Goal: Task Accomplishment & Management: Use online tool/utility

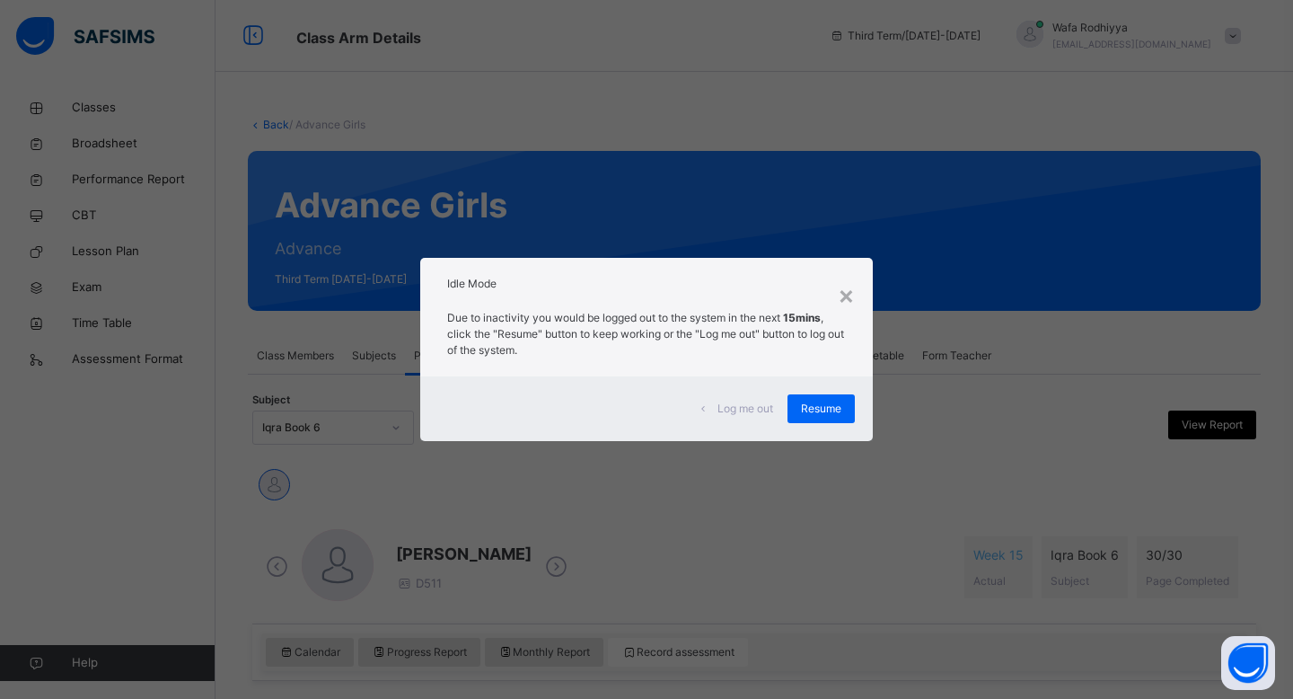
scroll to position [243, 0]
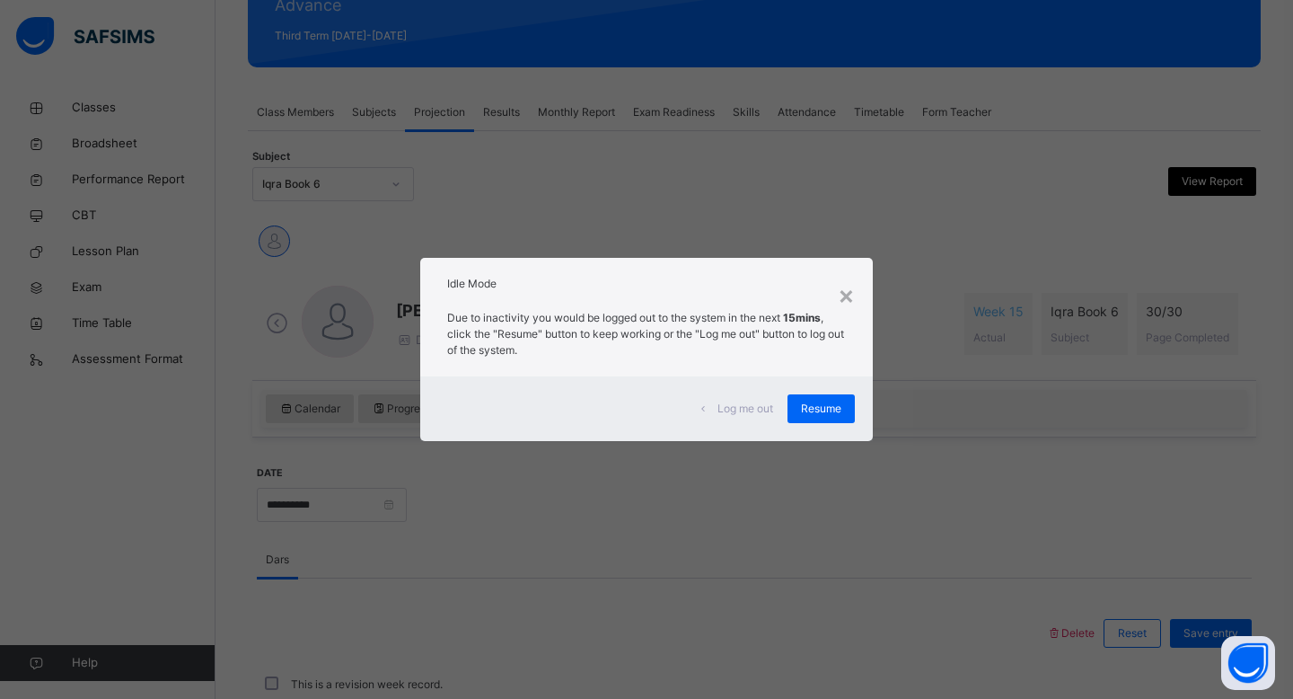
click at [792, 402] on div "Resume" at bounding box center [820, 408] width 67 height 29
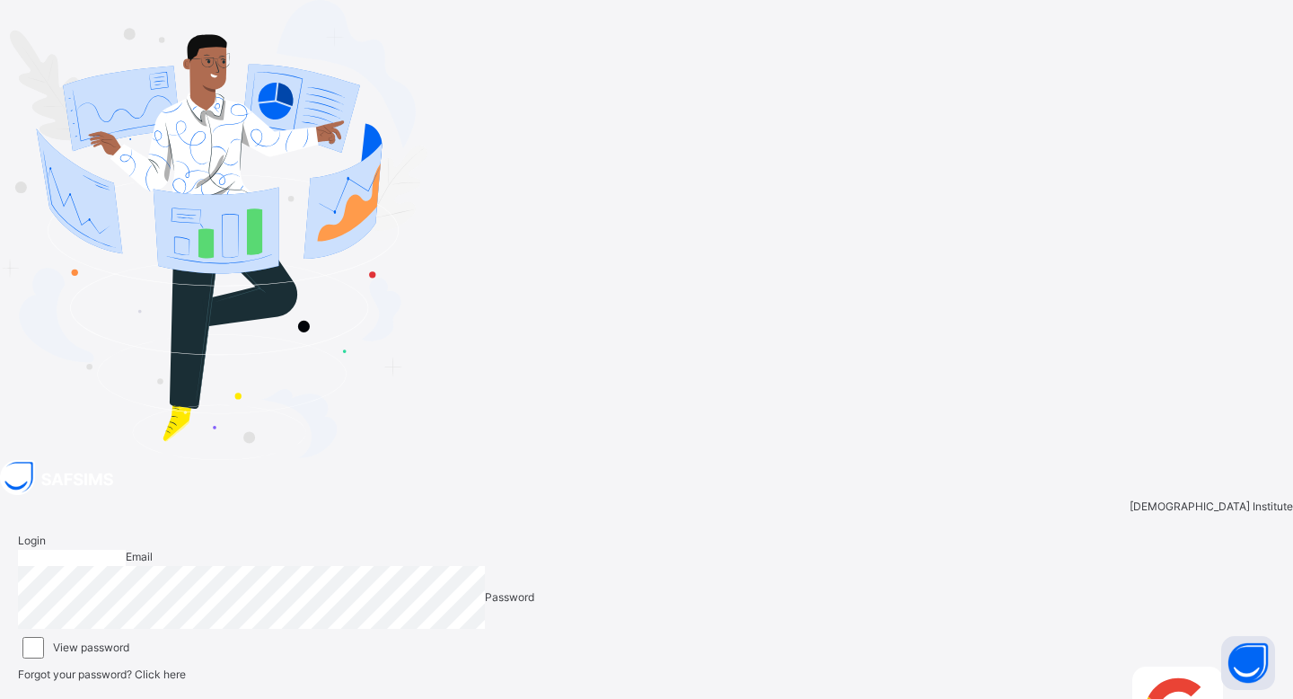
click at [126, 549] on input "email" at bounding box center [72, 557] width 108 height 16
type input "**********"
click at [1260, 667] on icon at bounding box center [1267, 673] width 15 height 13
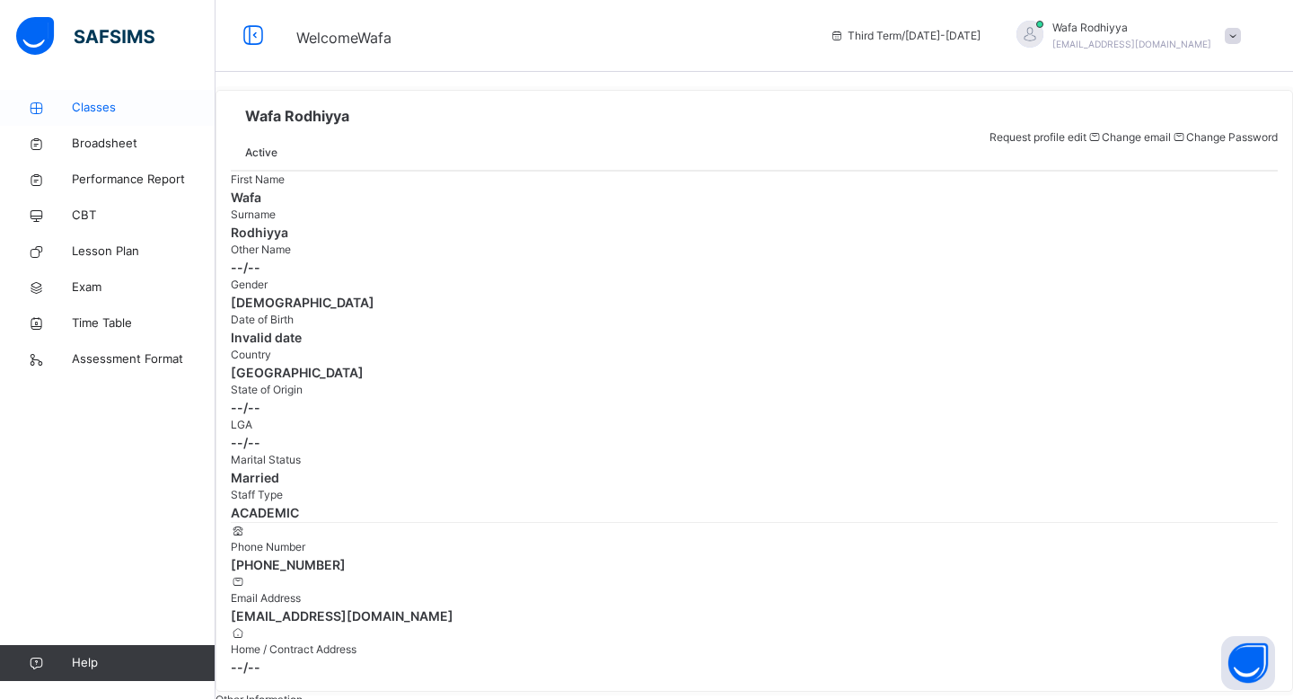
click at [71, 110] on icon at bounding box center [36, 107] width 72 height 13
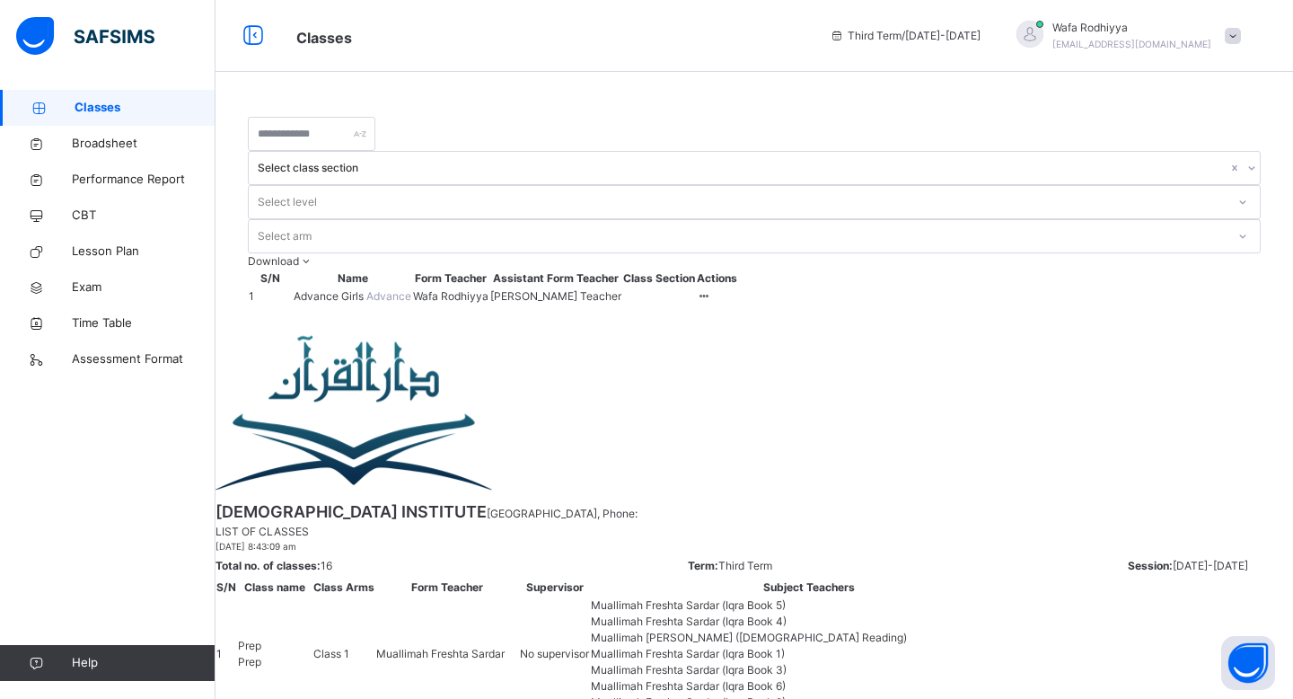
click at [305, 287] on td "Advance Girls Advance" at bounding box center [352, 296] width 119 height 18
click at [397, 287] on td "Advance Girls Advance" at bounding box center [352, 296] width 119 height 18
click at [412, 287] on td "Advance Girls Advance" at bounding box center [352, 296] width 119 height 18
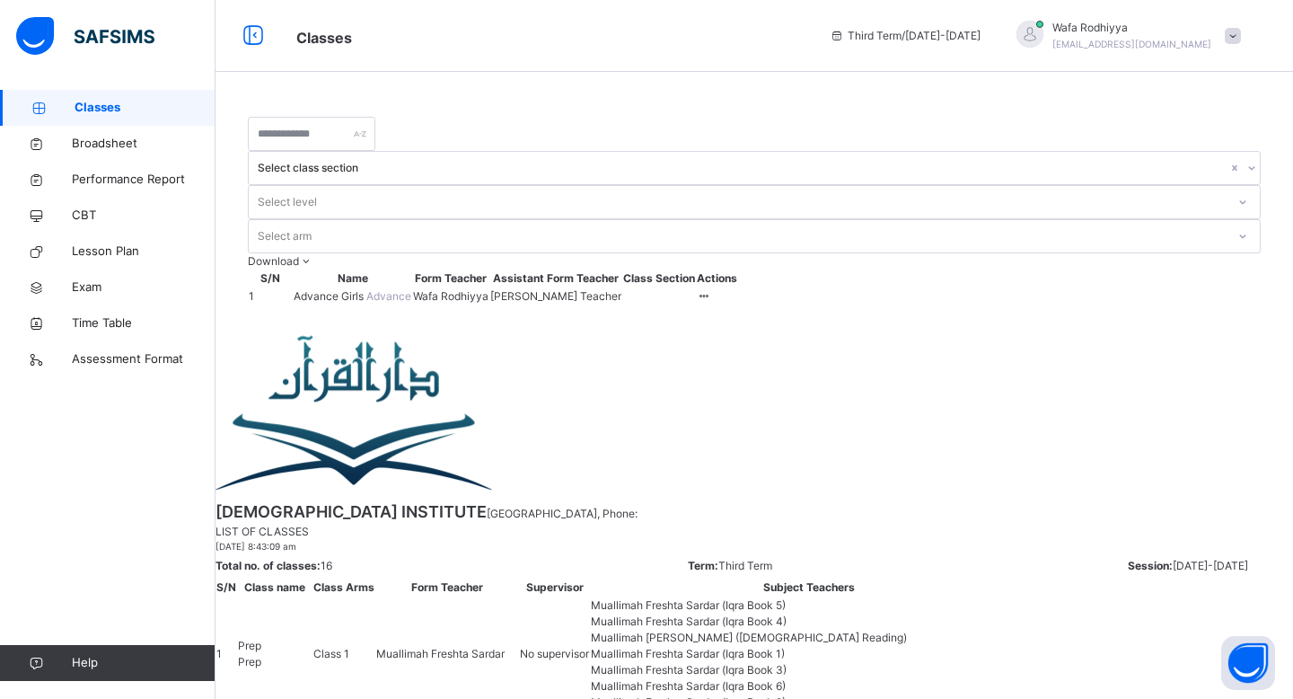
click at [343, 287] on td "Advance Girls Advance" at bounding box center [352, 296] width 119 height 18
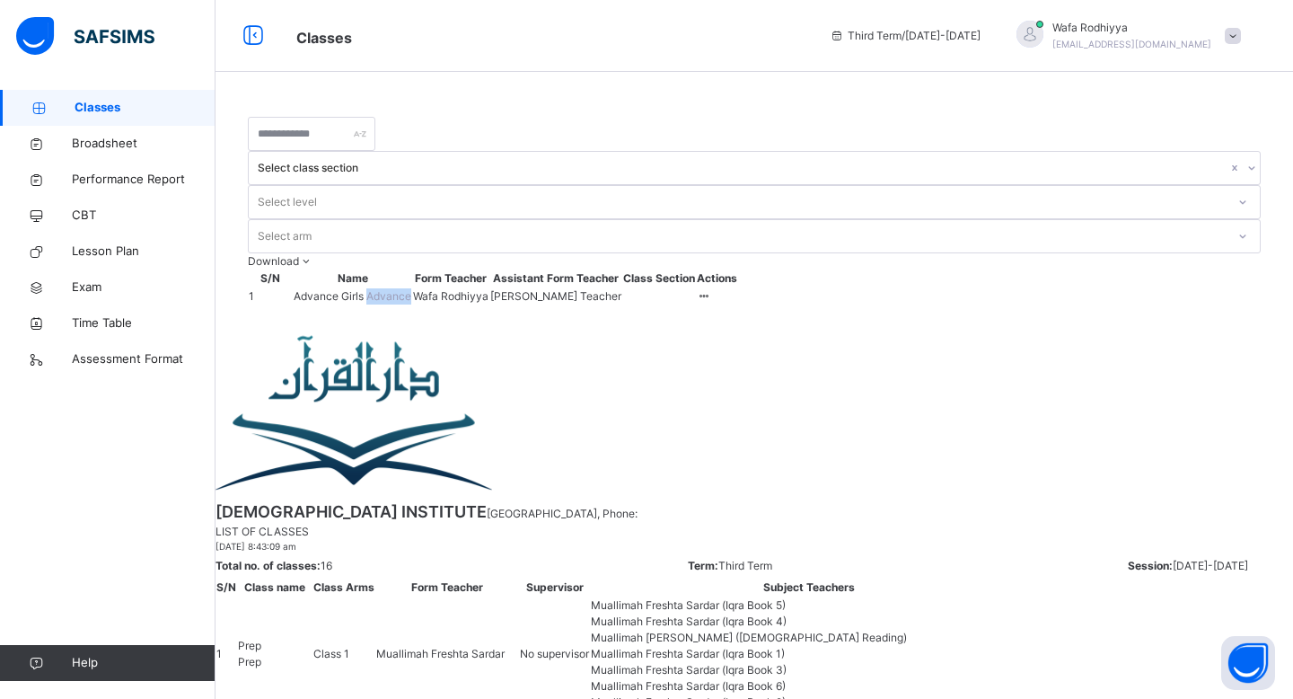
click at [388, 287] on td "Advance Girls Advance" at bounding box center [352, 296] width 119 height 18
click at [377, 287] on td "Advance Girls Advance" at bounding box center [352, 296] width 119 height 18
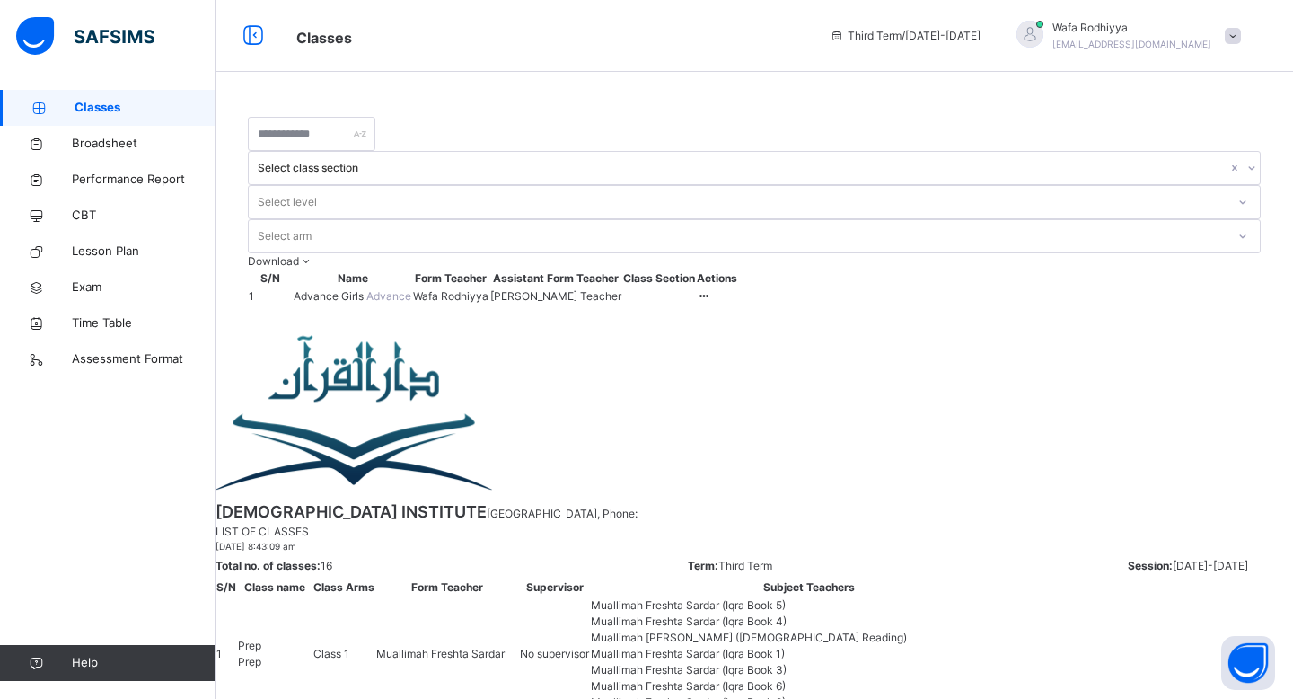
click at [377, 287] on td "Advance Girls Advance" at bounding box center [352, 296] width 119 height 18
click at [391, 287] on td "Advance Girls Advance" at bounding box center [352, 296] width 119 height 18
click at [403, 287] on td "Advance Girls Advance" at bounding box center [352, 296] width 119 height 18
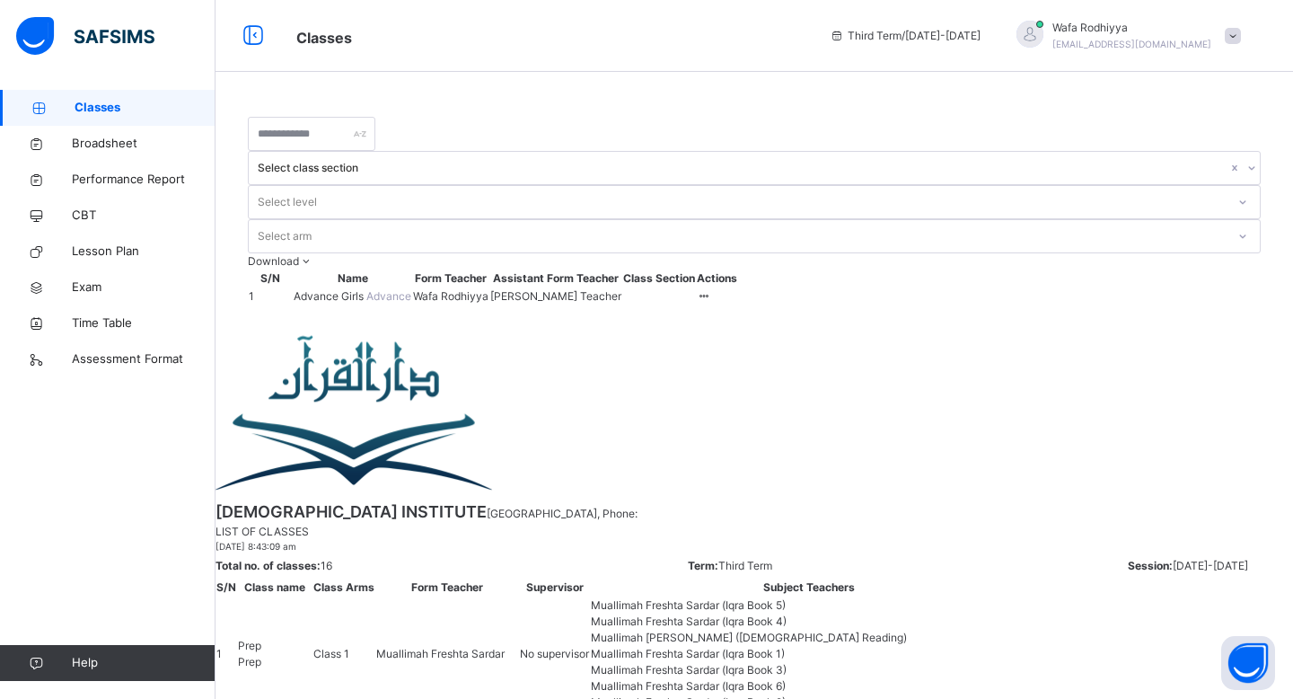
click at [403, 287] on td "Advance Girls Advance" at bounding box center [352, 296] width 119 height 18
click at [488, 288] on span "Wafa Rodhiyya" at bounding box center [450, 296] width 75 height 16
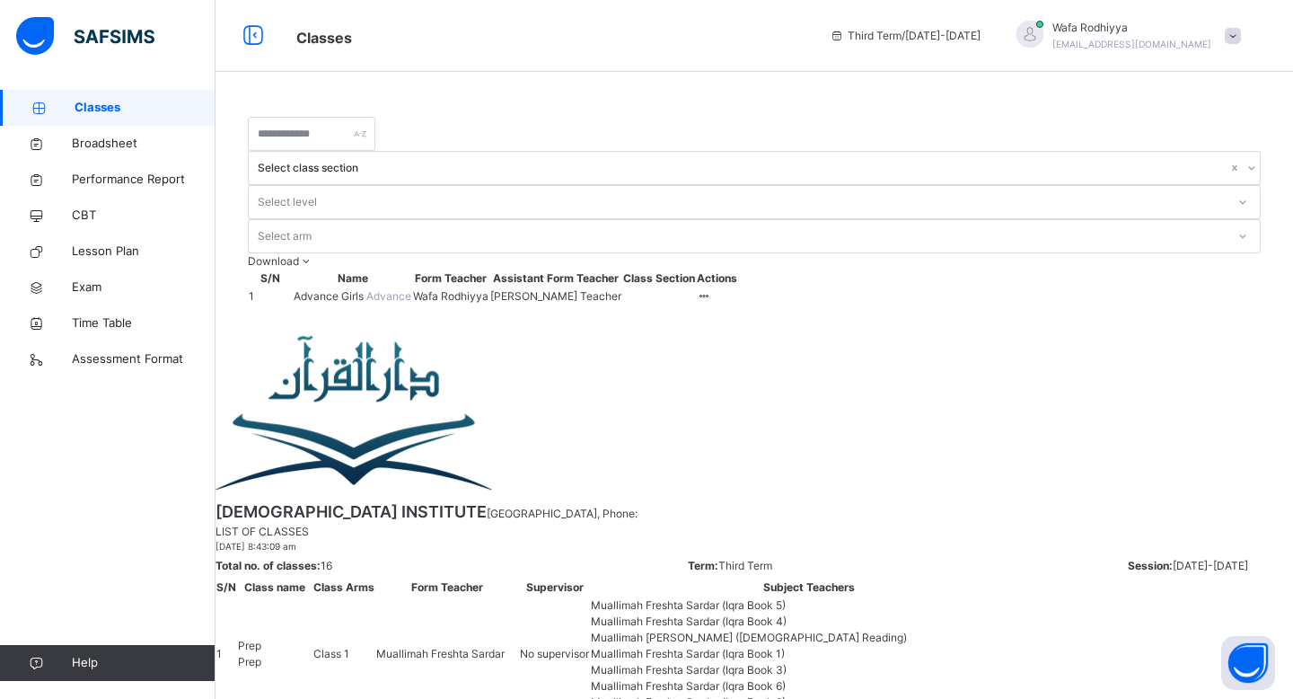
click at [488, 288] on span "Wafa Rodhiyya" at bounding box center [450, 296] width 75 height 16
click at [136, 119] on link "Classes" at bounding box center [107, 108] width 215 height 36
click at [106, 368] on link "Assessment Format" at bounding box center [107, 359] width 215 height 36
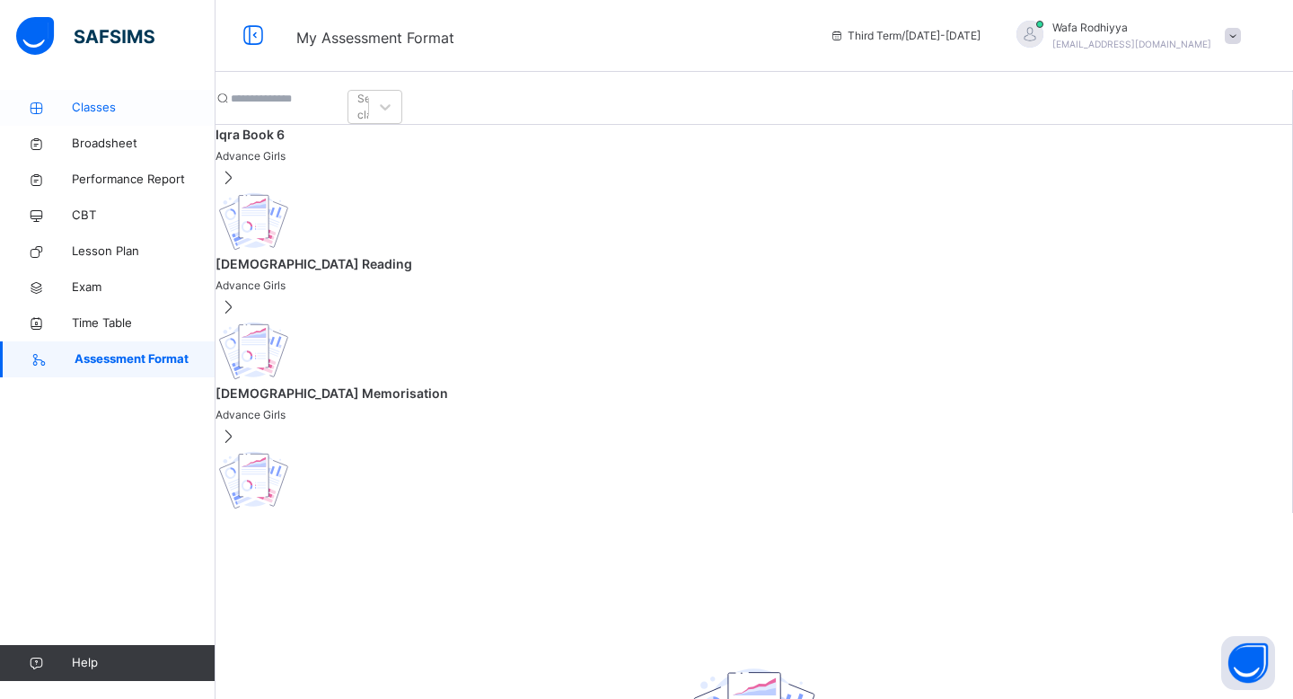
click at [117, 107] on span "Classes" at bounding box center [144, 108] width 144 height 18
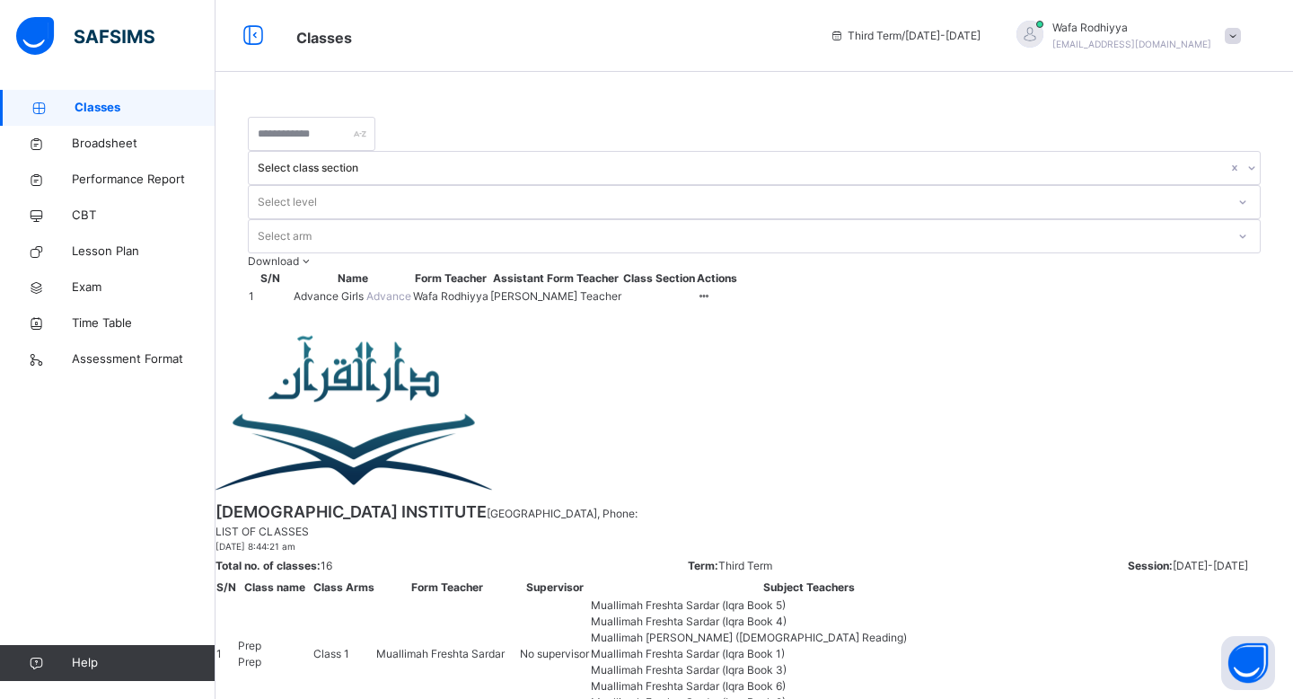
click at [366, 289] on span "Advance" at bounding box center [388, 295] width 45 height 13
click at [621, 288] on div "[PERSON_NAME] Teacher" at bounding box center [555, 296] width 131 height 16
click at [643, 270] on div "Select class section Select level Select arm Download Pdf Report Excel Report S…" at bounding box center [753, 211] width 1077 height 242
click at [488, 288] on div "Wafa Rodhiyya" at bounding box center [450, 296] width 75 height 16
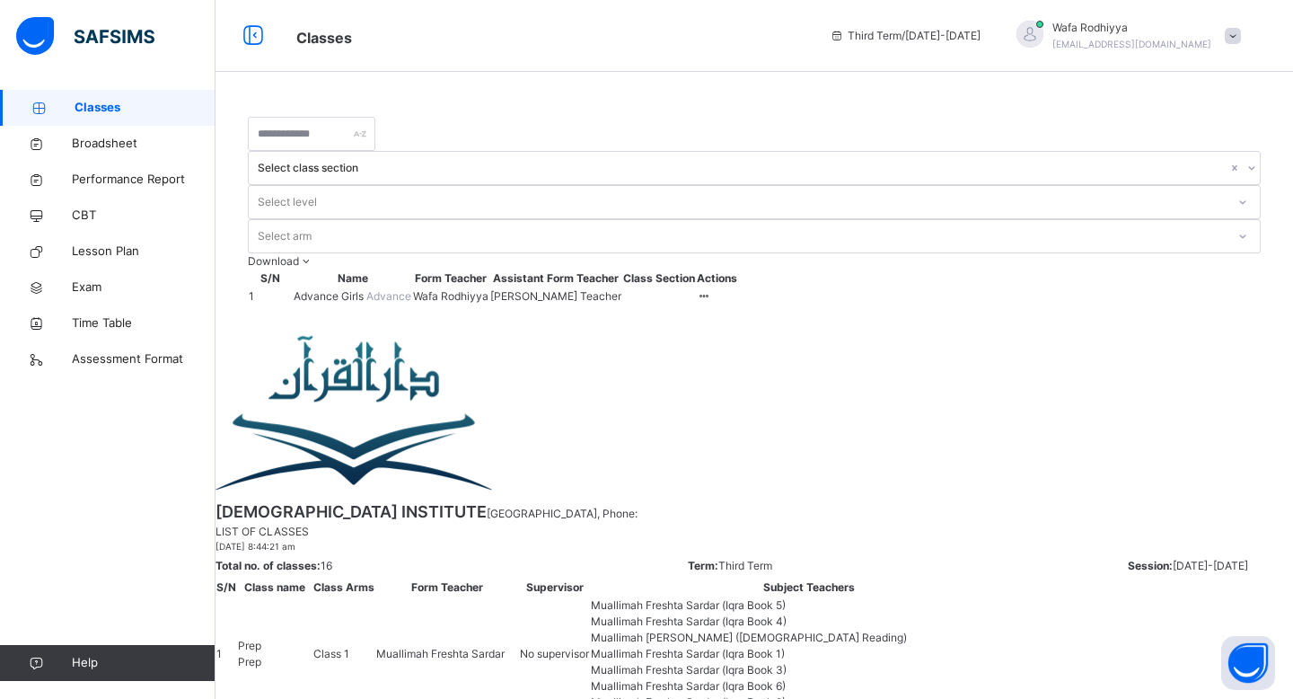
click at [488, 288] on div "Wafa Rodhiyya" at bounding box center [450, 296] width 75 height 16
click at [405, 287] on td "Advance Girls Advance" at bounding box center [352, 296] width 119 height 18
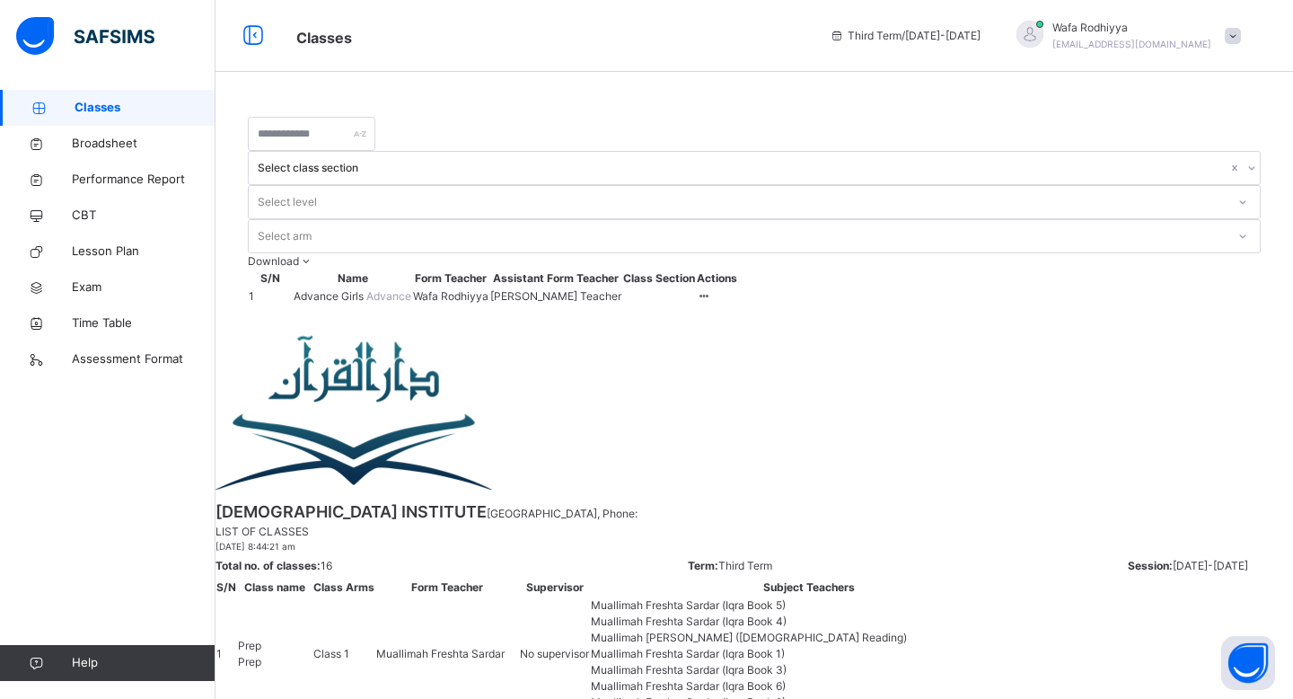
click at [405, 287] on td "Advance Girls Advance" at bounding box center [352, 296] width 119 height 18
click at [366, 289] on span "Advance Girls" at bounding box center [330, 295] width 73 height 13
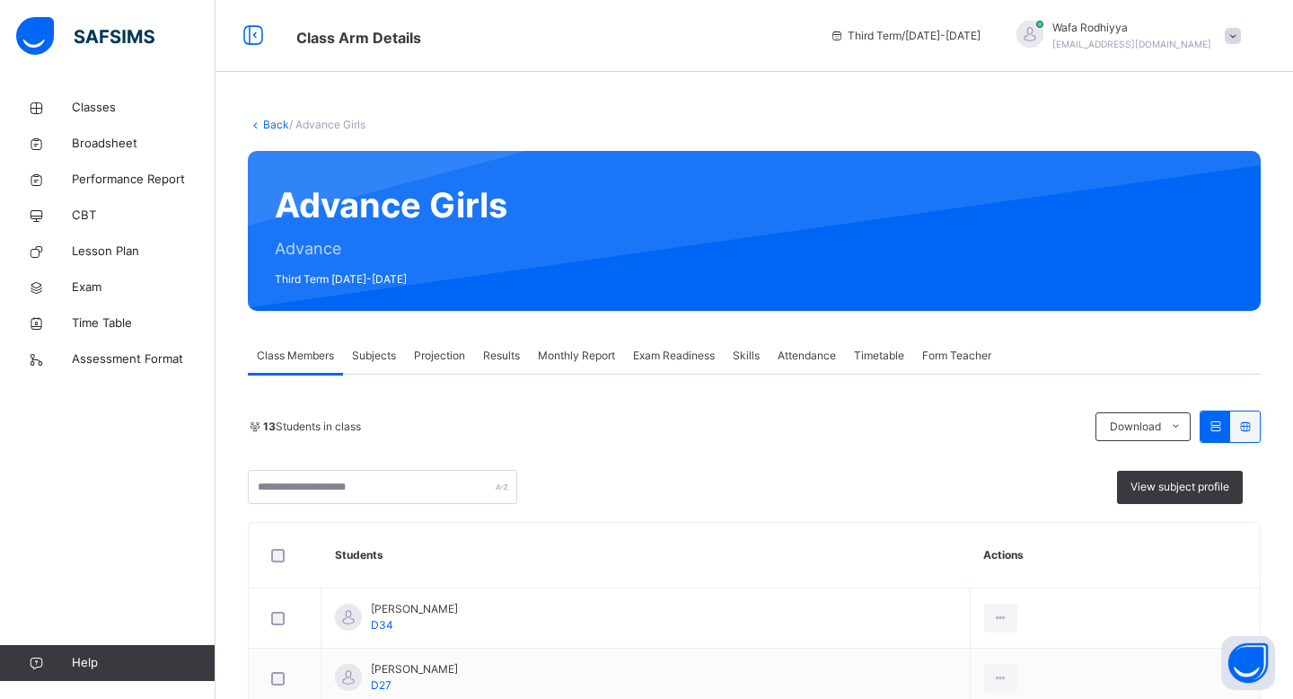
click at [438, 359] on span "Projection" at bounding box center [439, 355] width 51 height 16
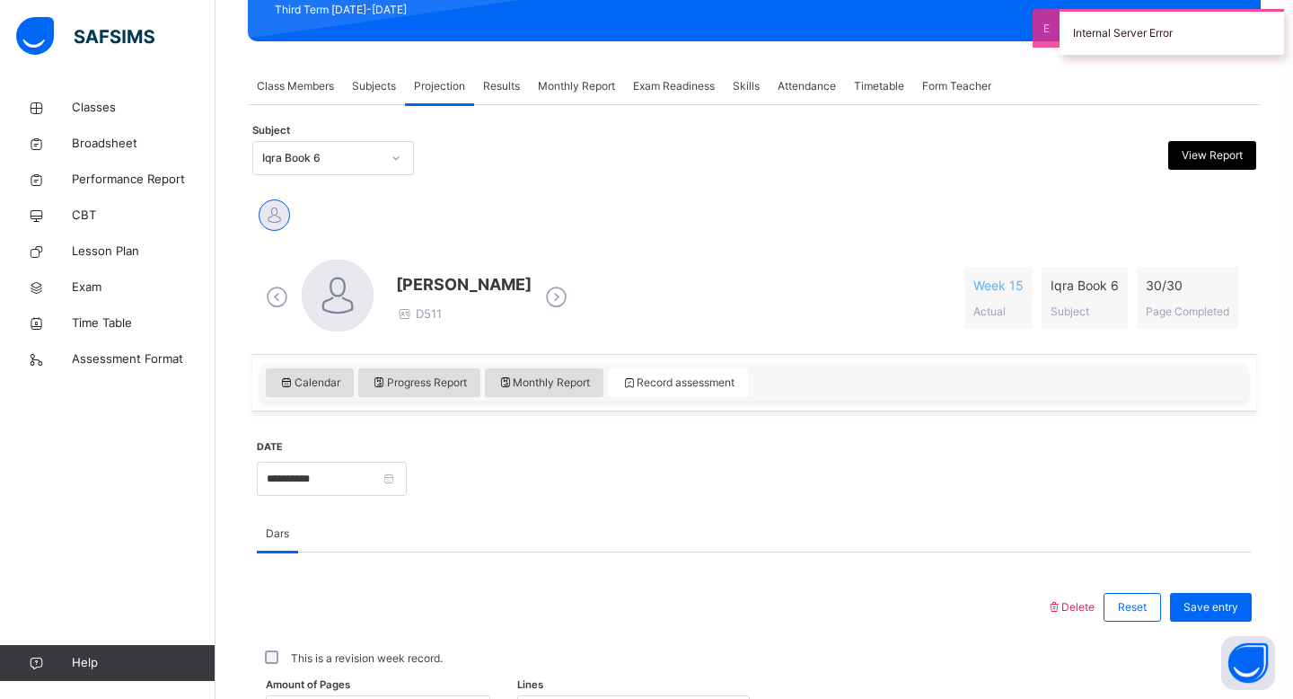
scroll to position [270, 0]
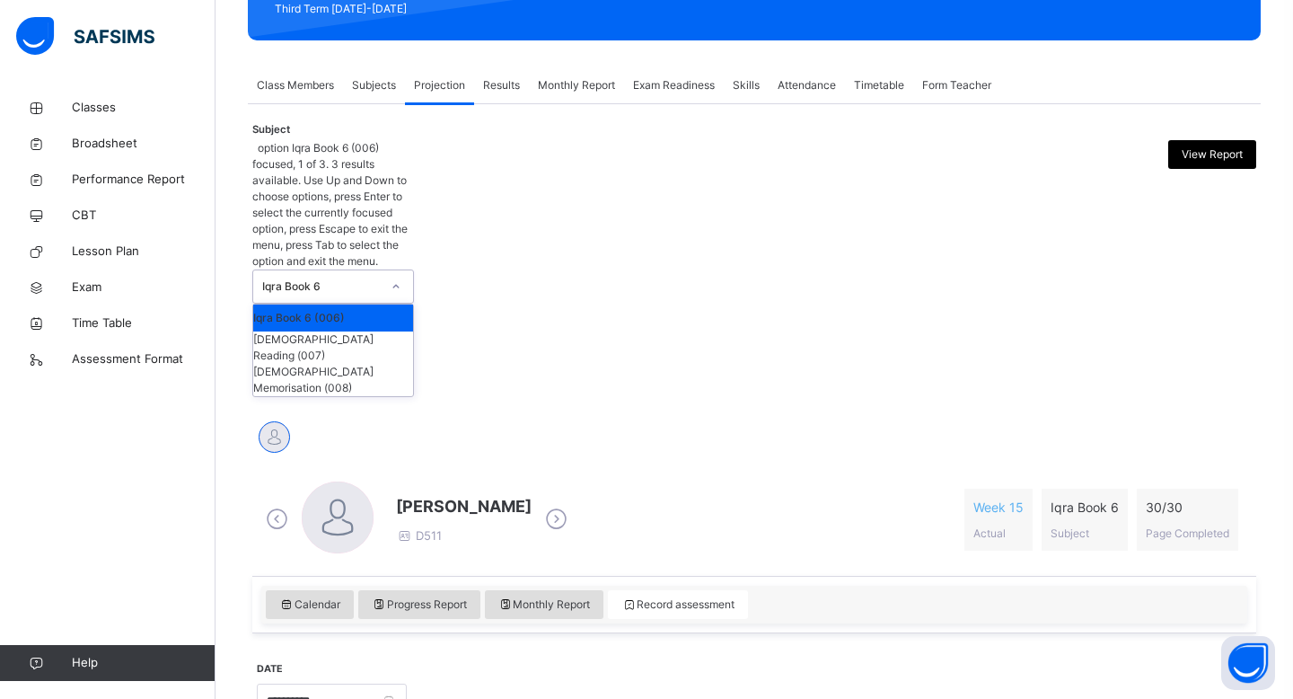
click at [354, 278] on div "Iqra Book 6" at bounding box center [321, 286] width 119 height 16
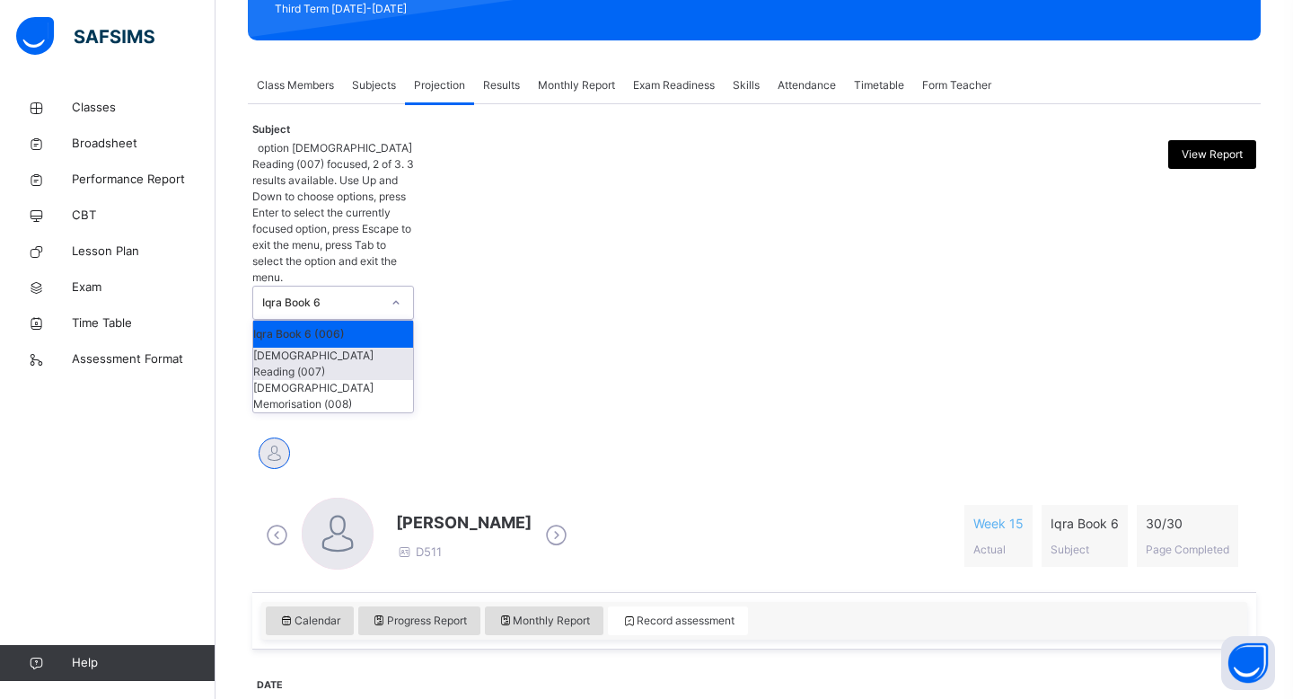
click at [348, 347] on div "[DEMOGRAPHIC_DATA] Reading (007)" at bounding box center [333, 363] width 160 height 32
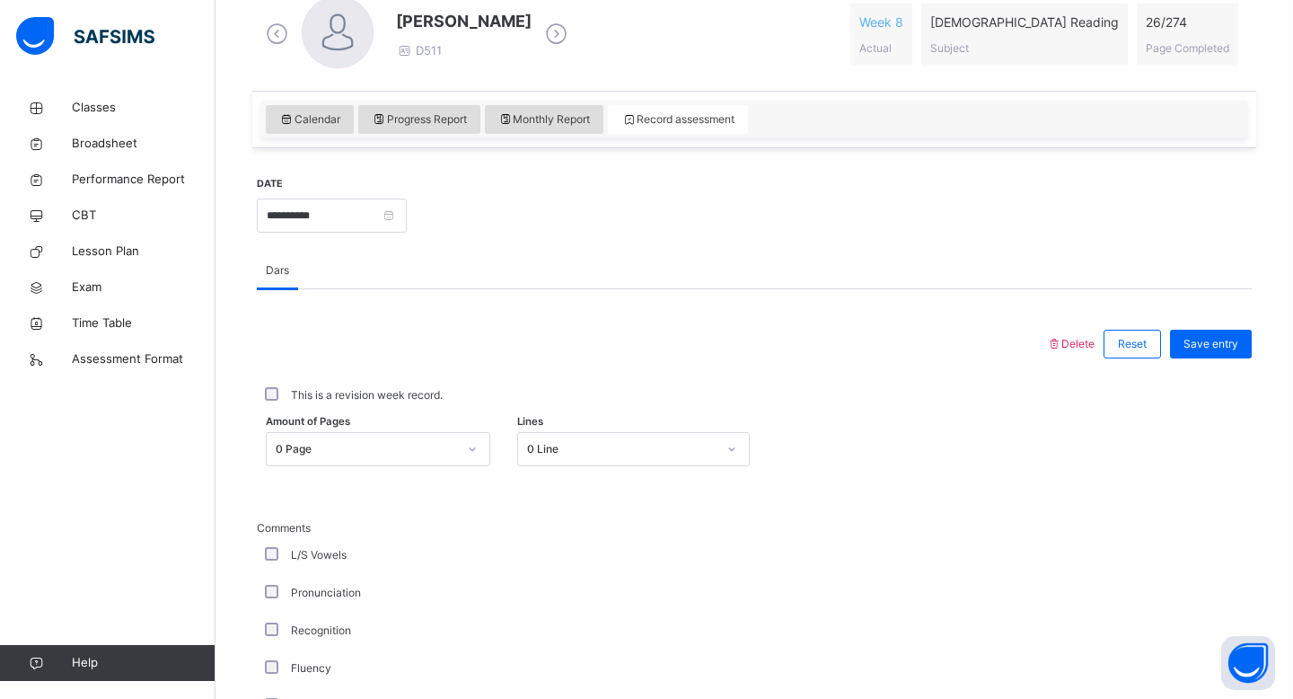
scroll to position [690, 0]
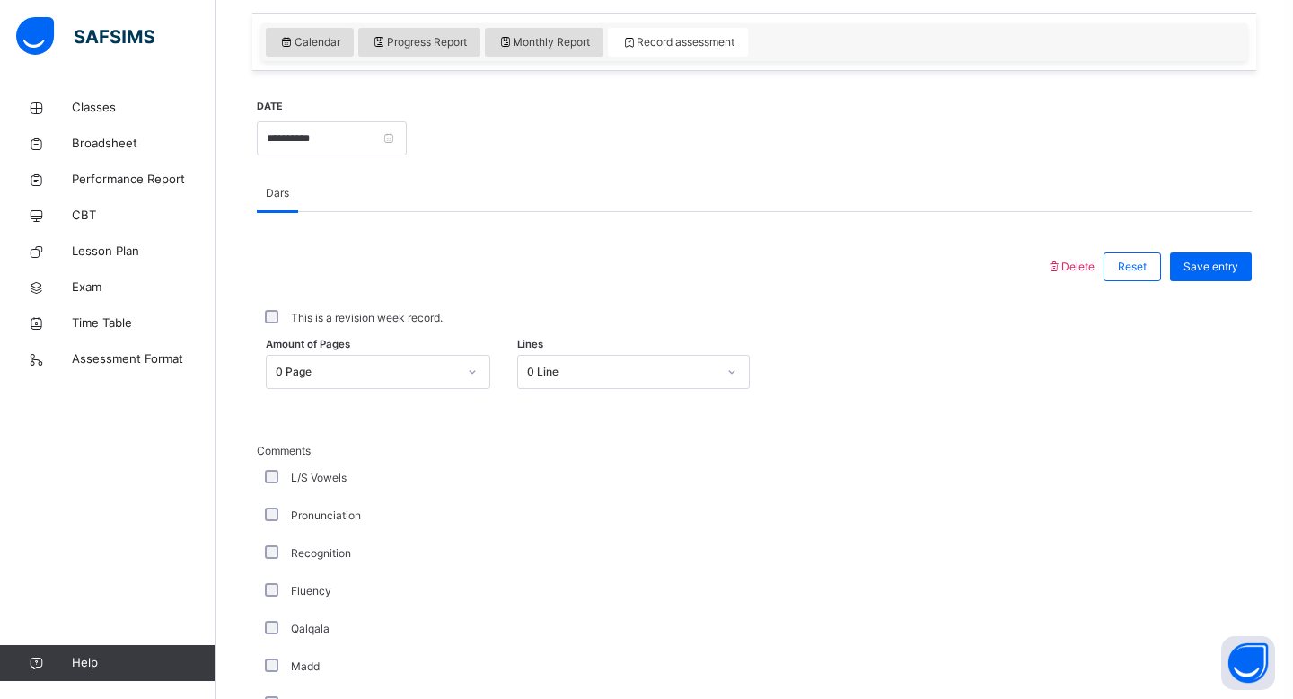
click at [400, 355] on div "0 Page" at bounding box center [378, 372] width 224 height 34
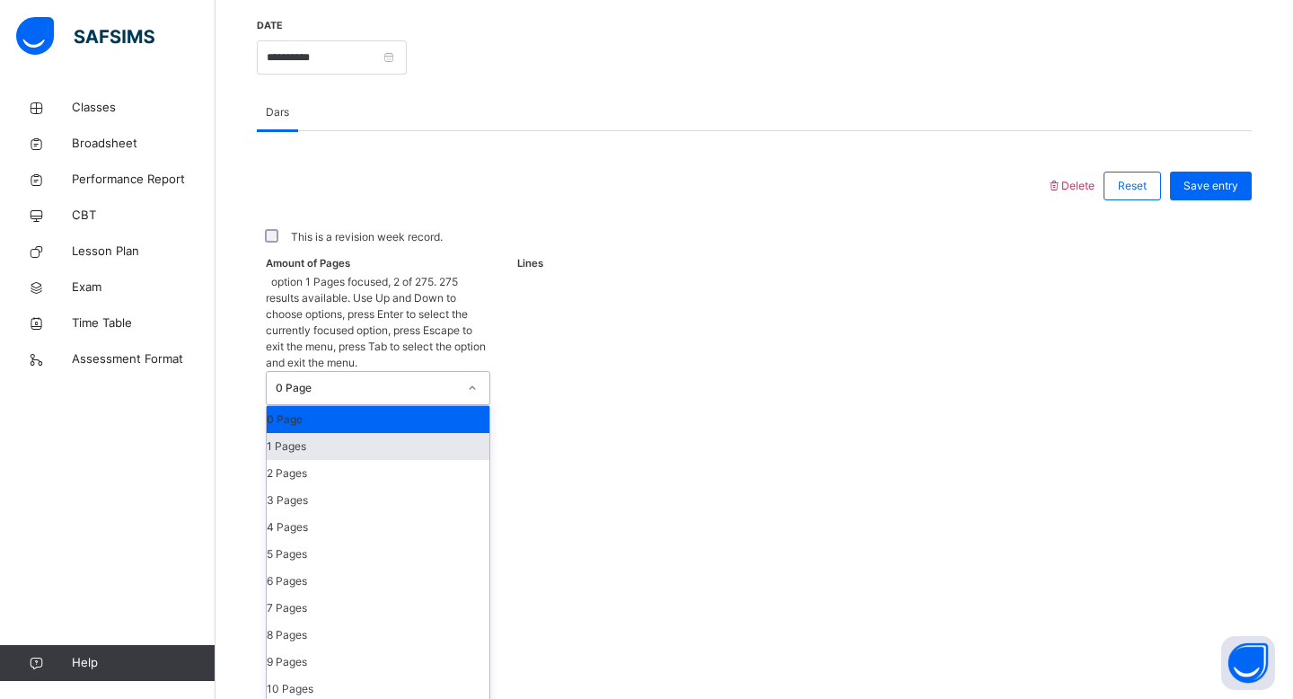
click at [399, 433] on div "1 Pages" at bounding box center [378, 446] width 223 height 27
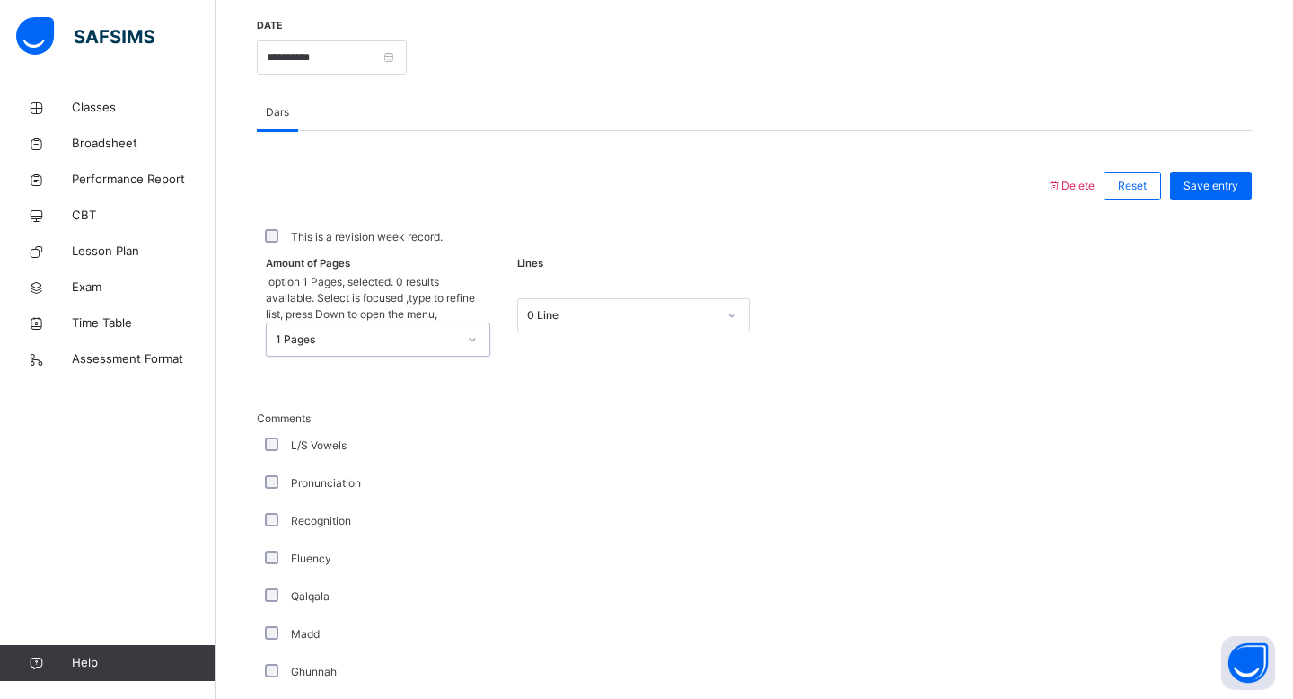
click at [548, 303] on div "0 Line" at bounding box center [617, 316] width 198 height 28
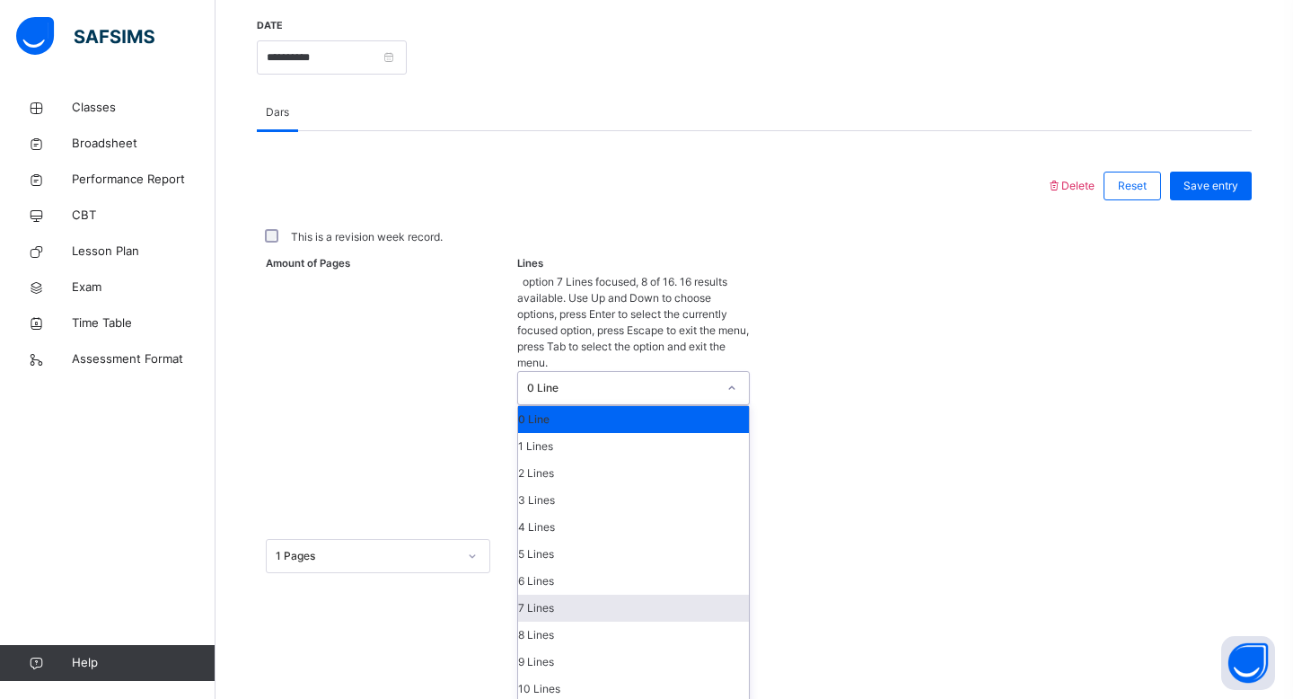
drag, startPoint x: 639, startPoint y: 549, endPoint x: 639, endPoint y: 539, distance: 9.9
click at [639, 594] on div "7 Lines" at bounding box center [634, 607] width 232 height 27
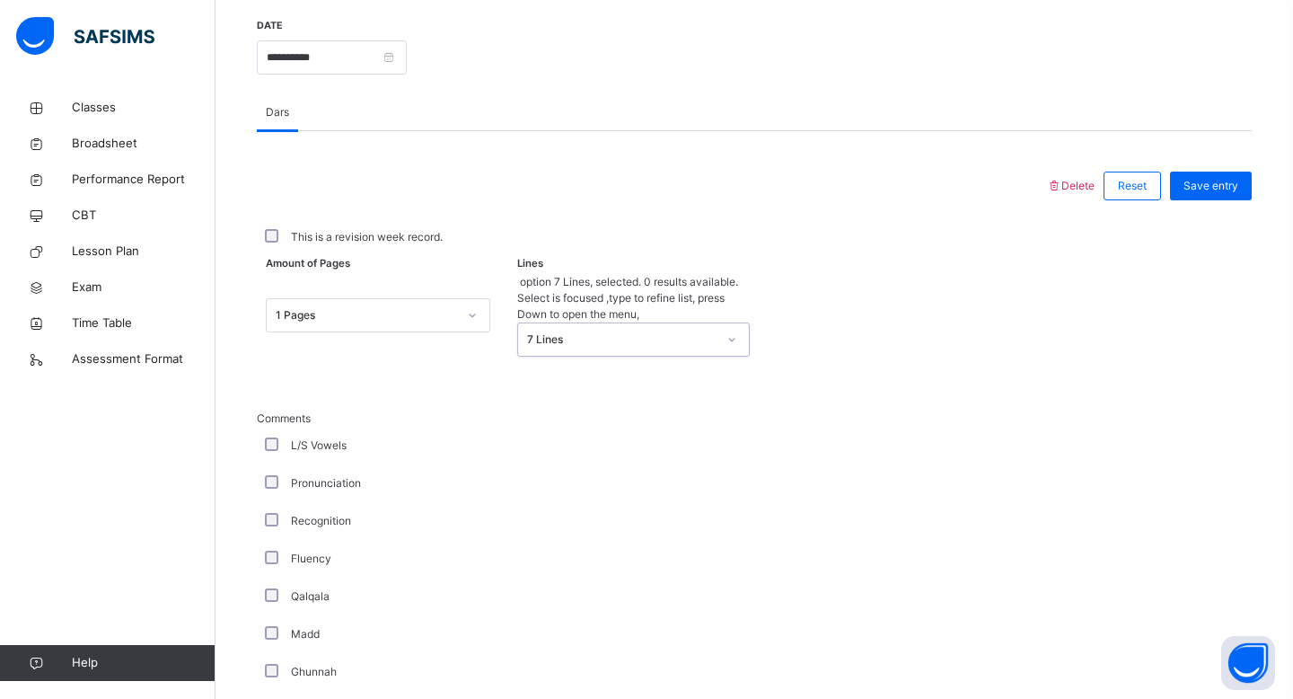
click at [654, 331] on div "7 Lines" at bounding box center [622, 339] width 190 height 16
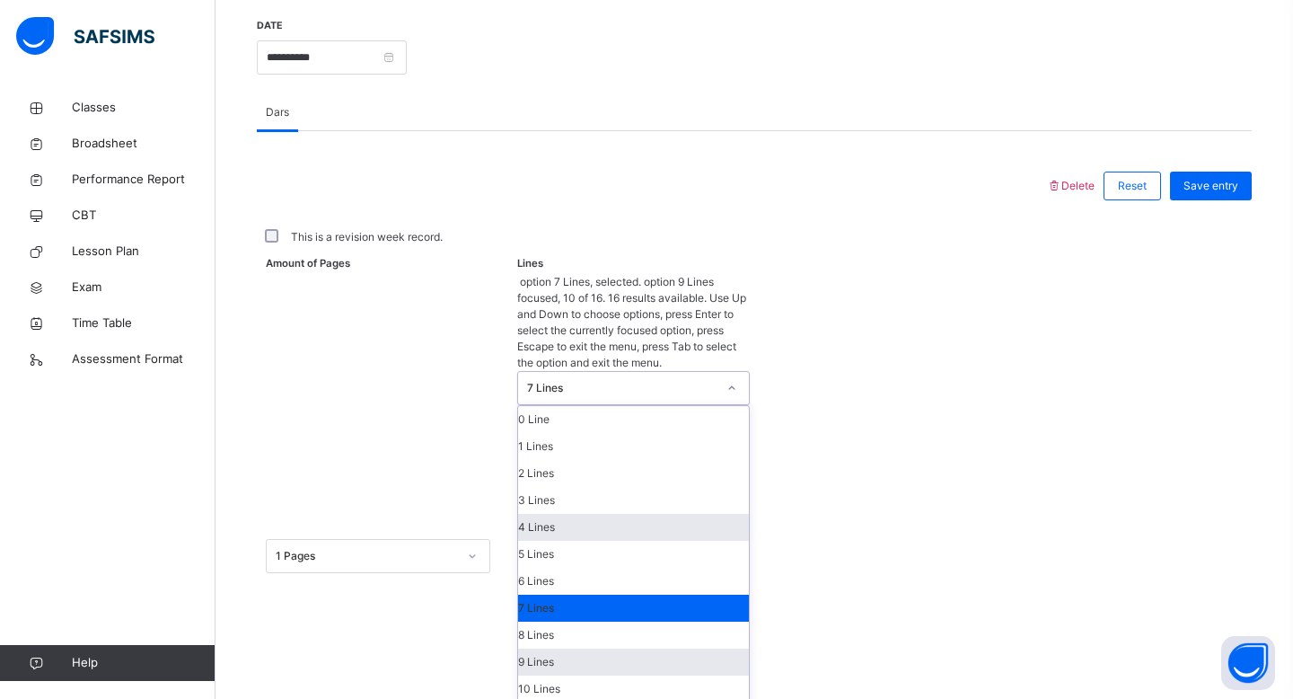
scroll to position [199, 0]
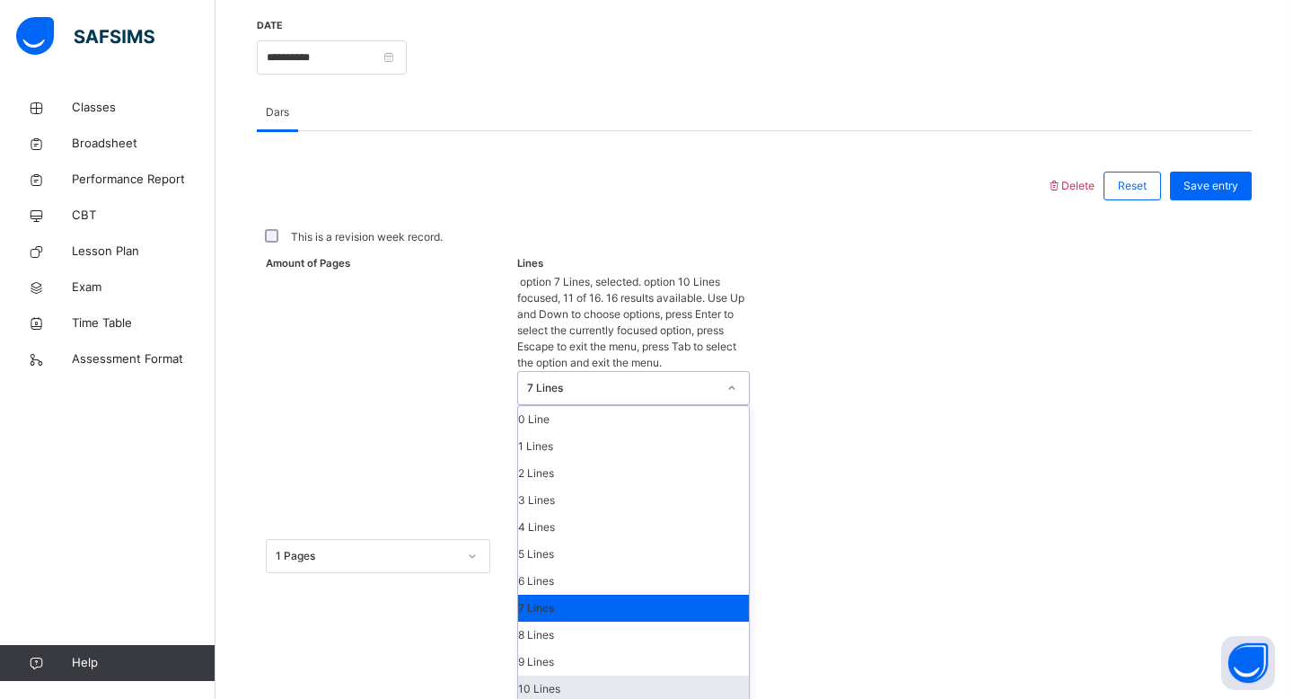
click at [608, 675] on div "10 Lines" at bounding box center [634, 688] width 232 height 27
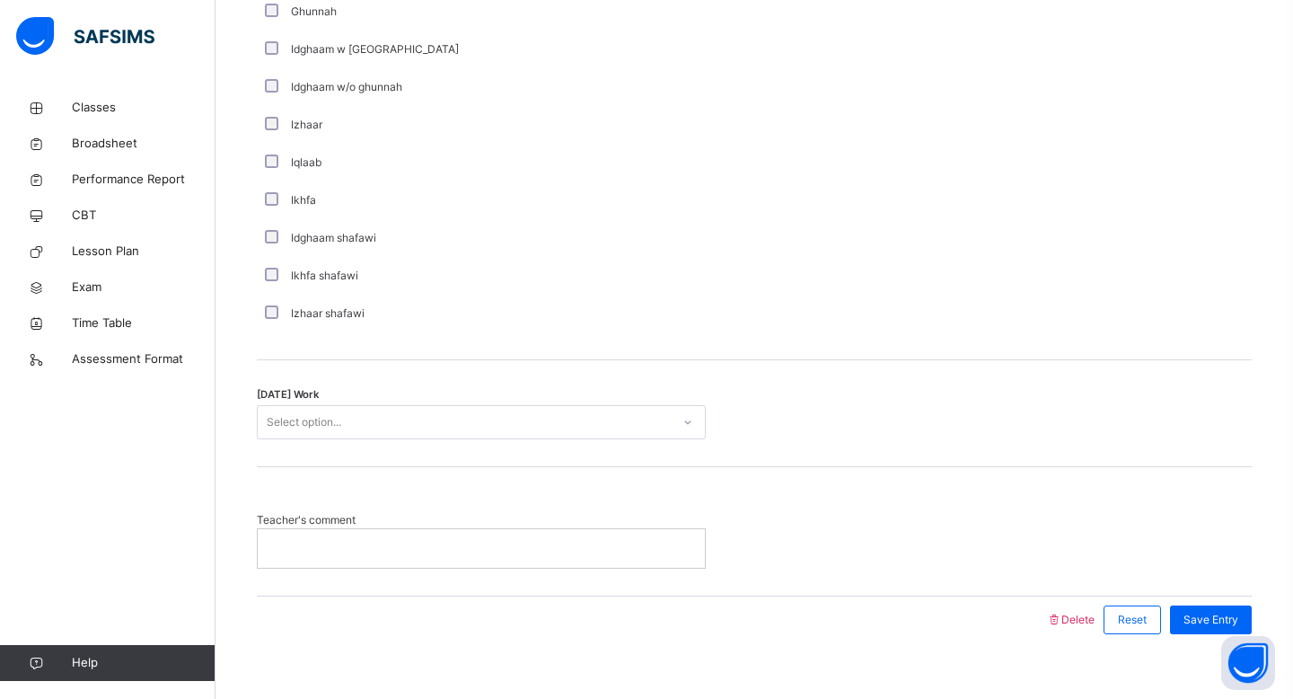
scroll to position [1326, 0]
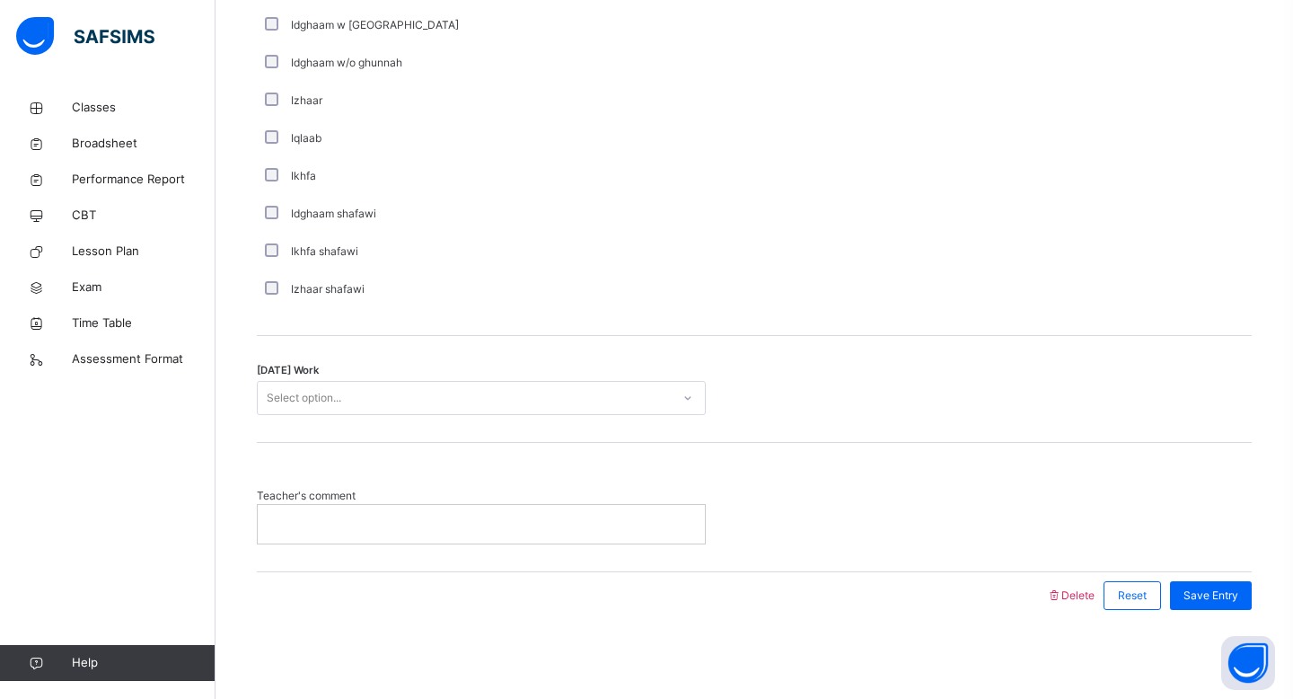
click at [604, 403] on div "Select option..." at bounding box center [464, 398] width 413 height 28
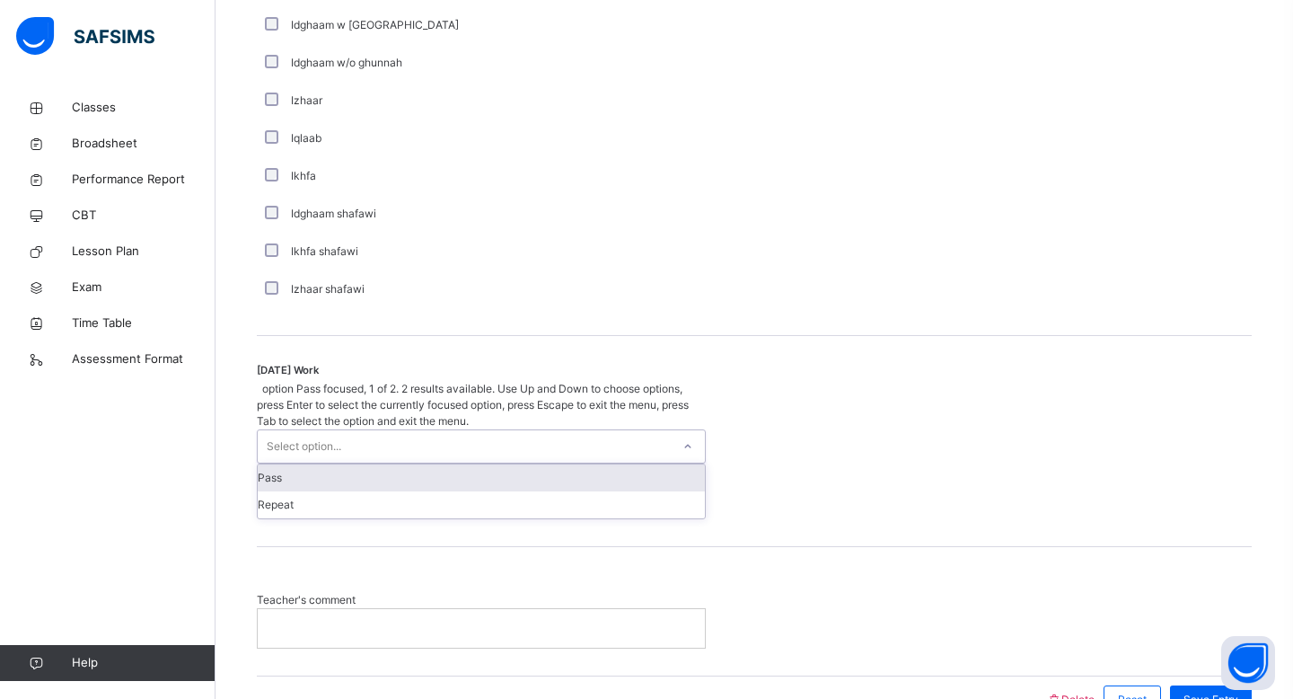
click at [564, 464] on div "Pass" at bounding box center [481, 477] width 447 height 27
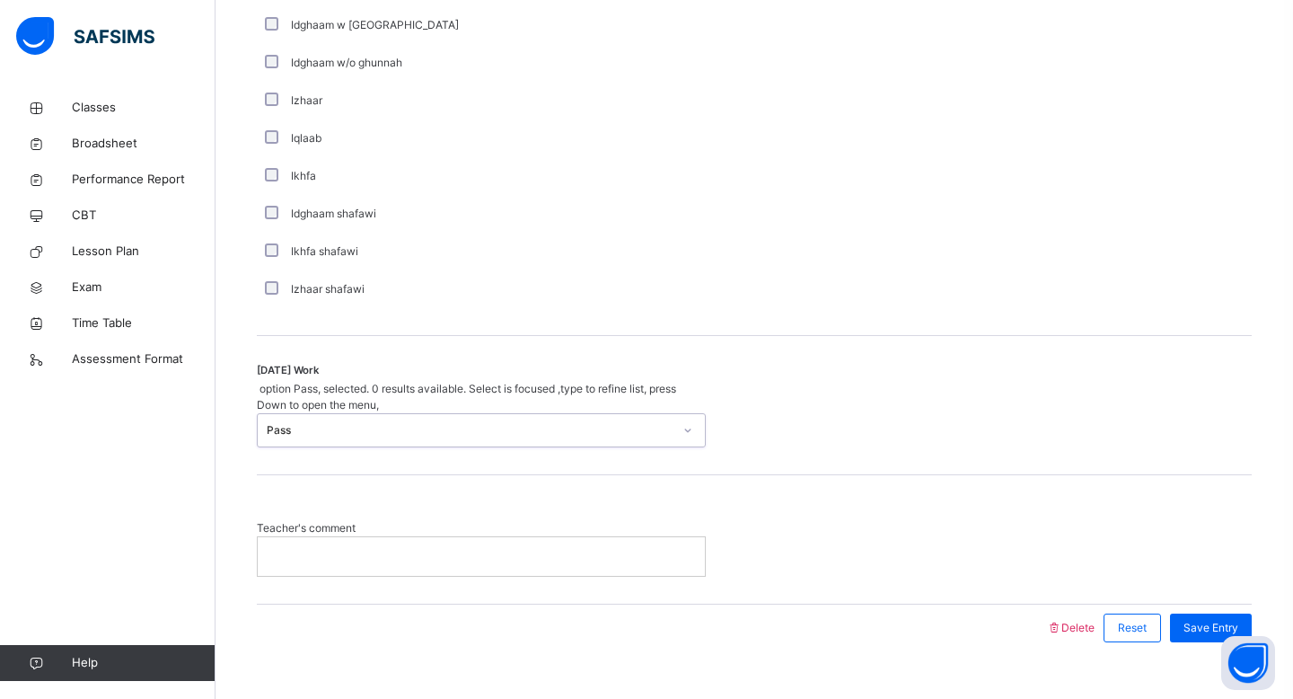
click at [556, 548] on p at bounding box center [481, 556] width 420 height 16
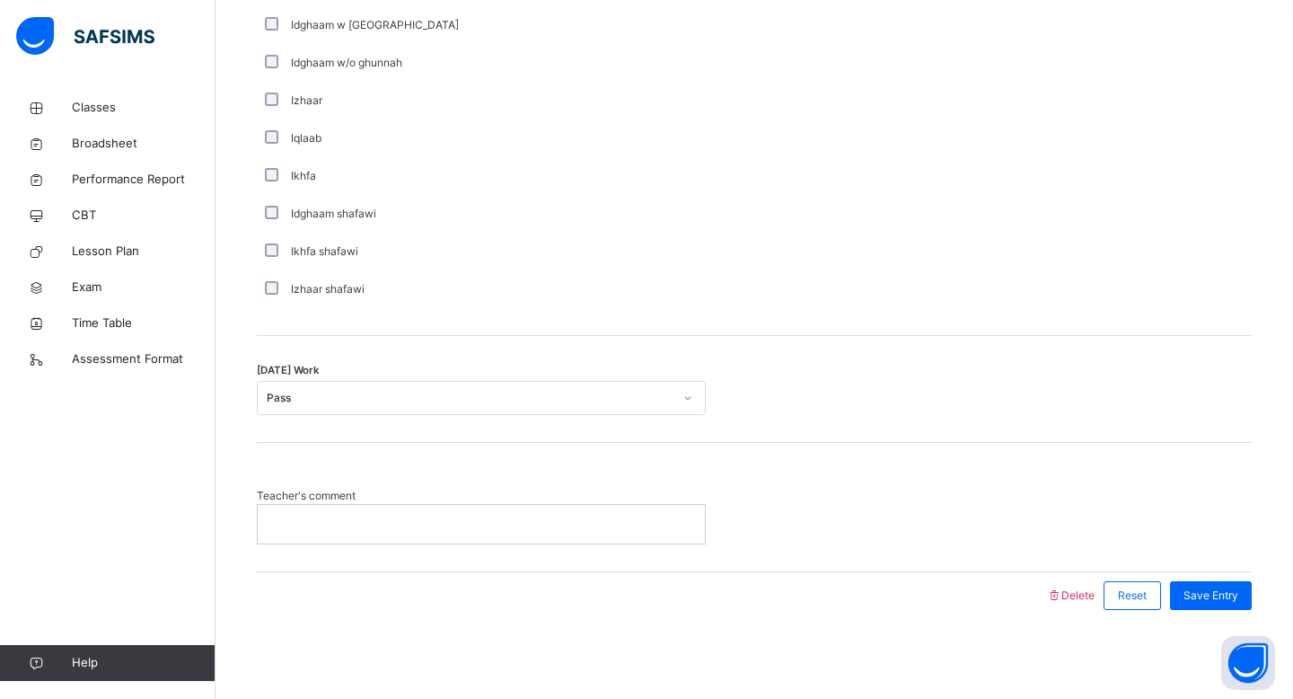
click at [555, 510] on div at bounding box center [481, 524] width 447 height 38
click at [550, 536] on div at bounding box center [481, 524] width 447 height 38
click at [1194, 583] on div "Save Entry" at bounding box center [1211, 595] width 82 height 29
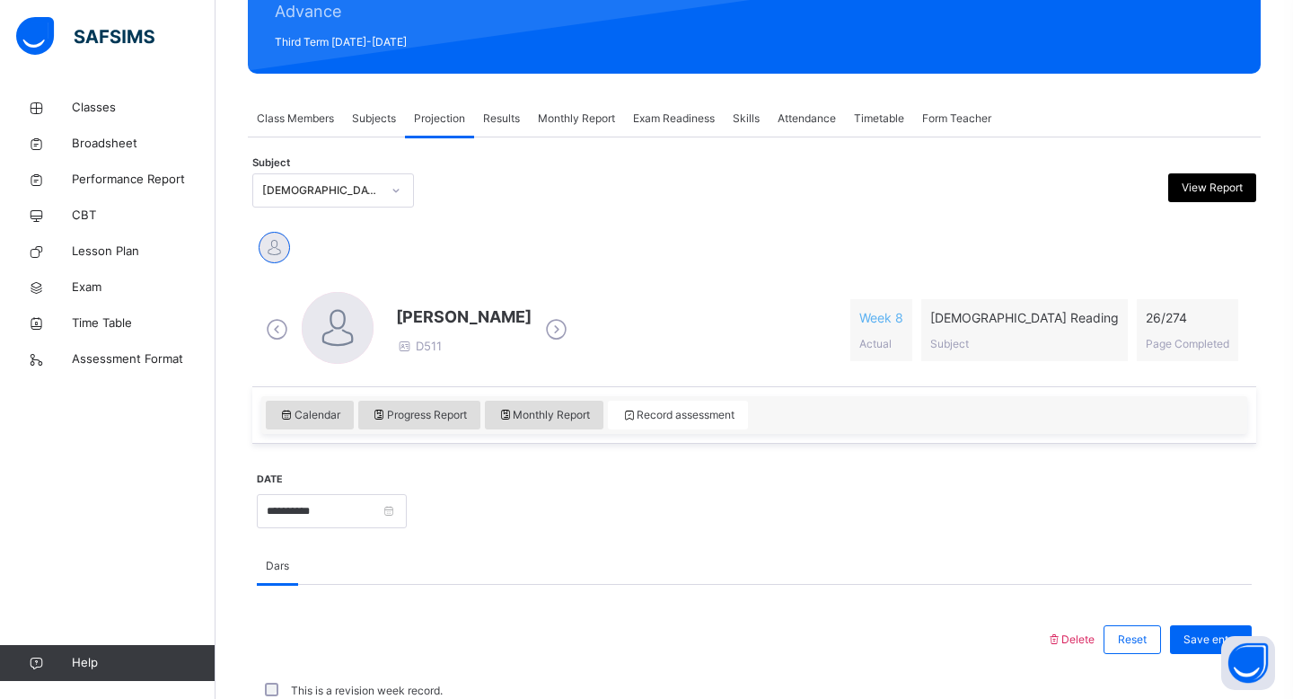
scroll to position [0, 0]
